Goal: Check status

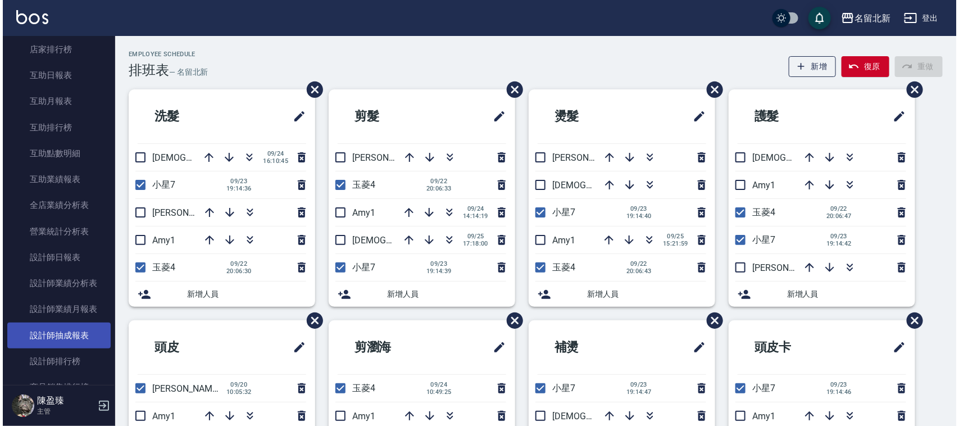
scroll to position [537, 0]
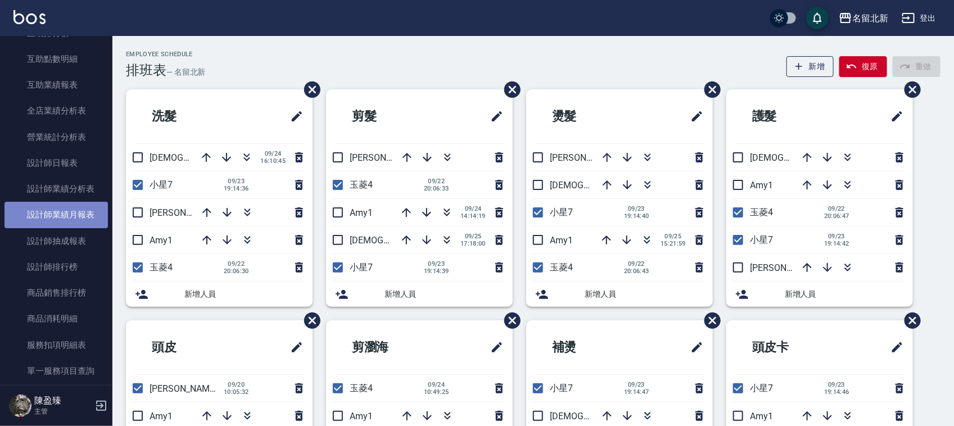
click at [80, 218] on link "設計師業績月報表" at bounding box center [55, 215] width 103 height 26
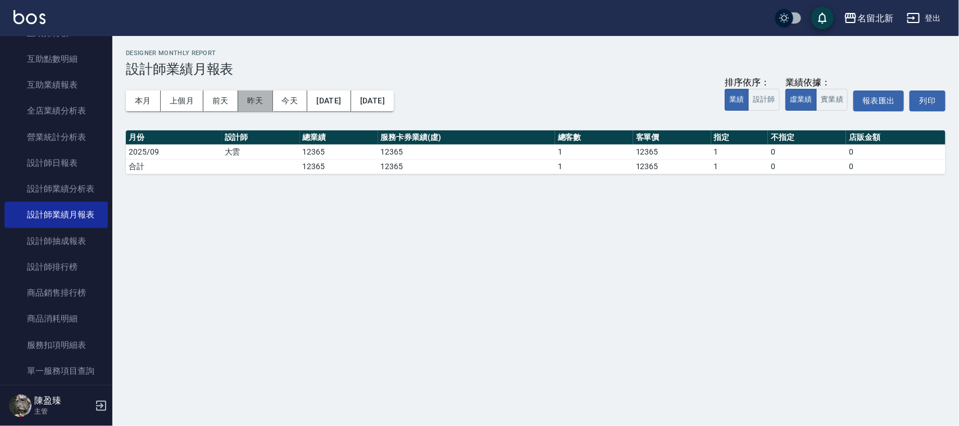
click at [257, 105] on button "昨天" at bounding box center [255, 100] width 35 height 21
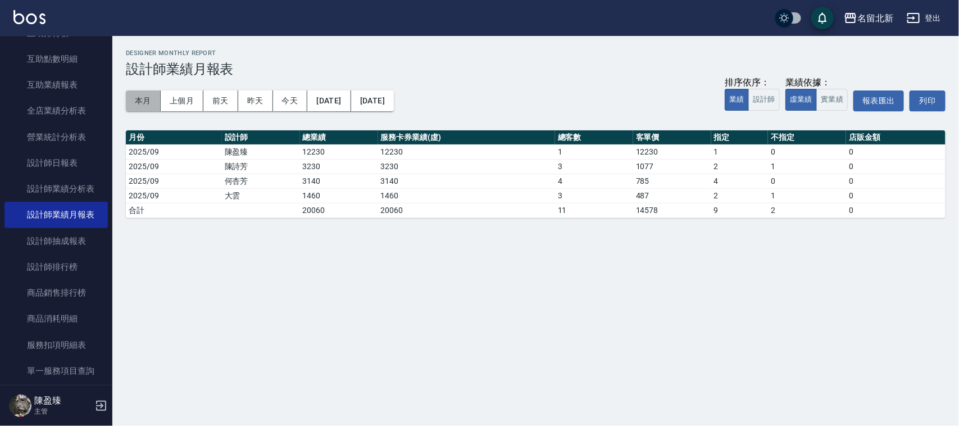
click at [144, 104] on button "本月" at bounding box center [143, 100] width 35 height 21
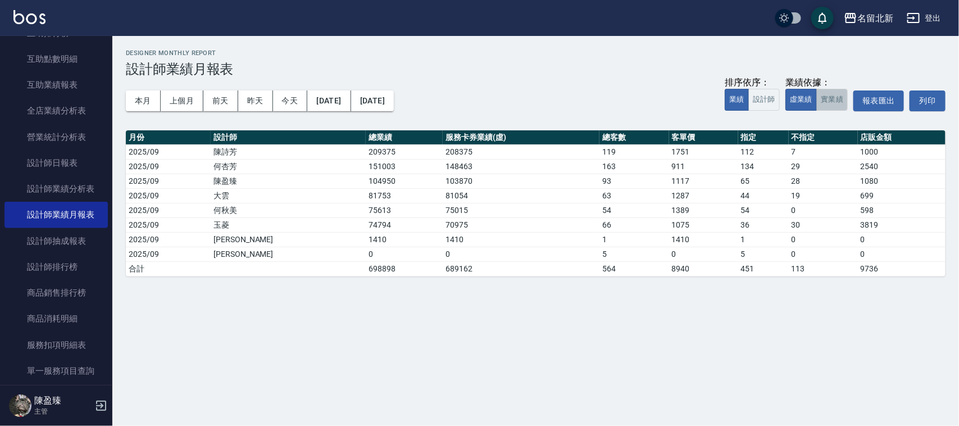
click at [830, 102] on button "實業績" at bounding box center [832, 100] width 31 height 22
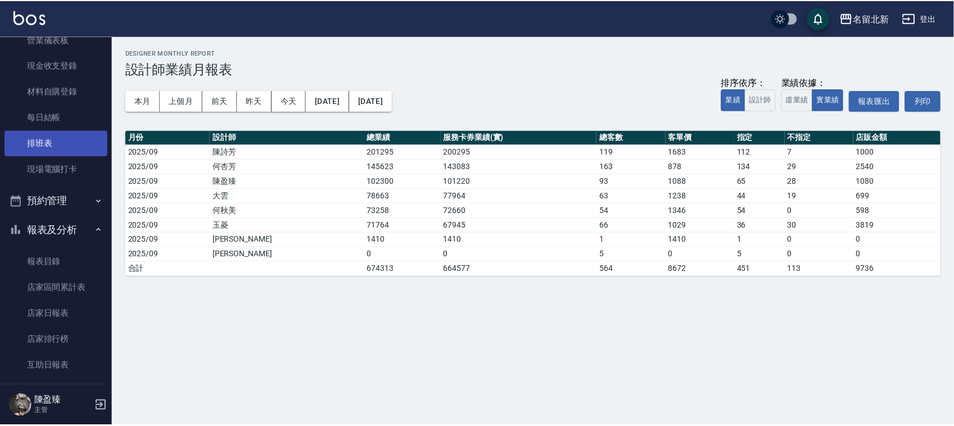
scroll to position [115, 0]
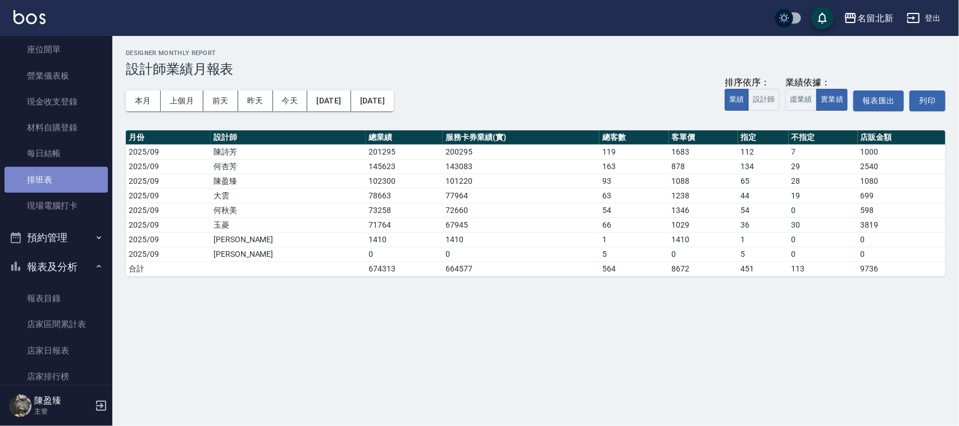
click at [71, 183] on link "排班表" at bounding box center [55, 180] width 103 height 26
